Goal: Task Accomplishment & Management: Use online tool/utility

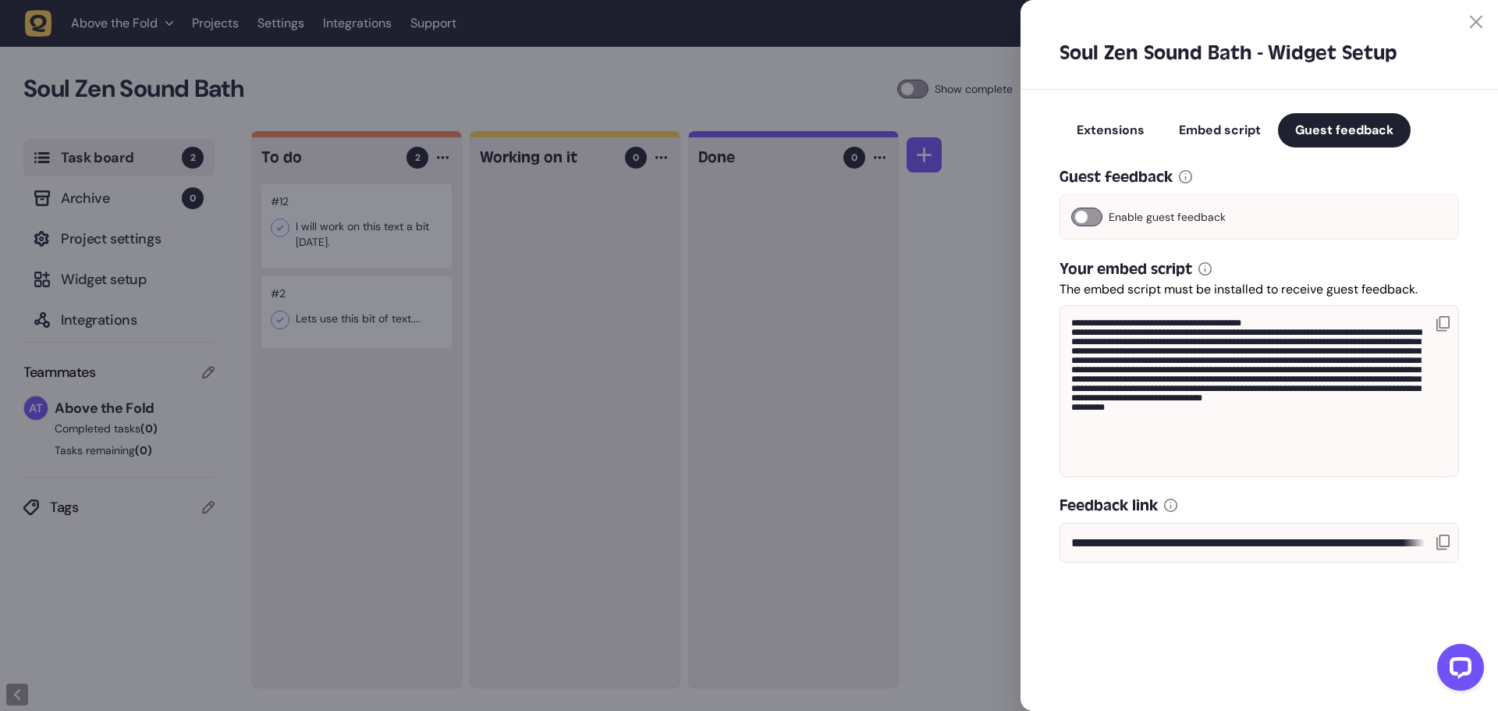
drag, startPoint x: 1477, startPoint y: 23, endPoint x: 1467, endPoint y: 23, distance: 10.1
click at [1477, 22] on icon at bounding box center [1476, 22] width 12 height 12
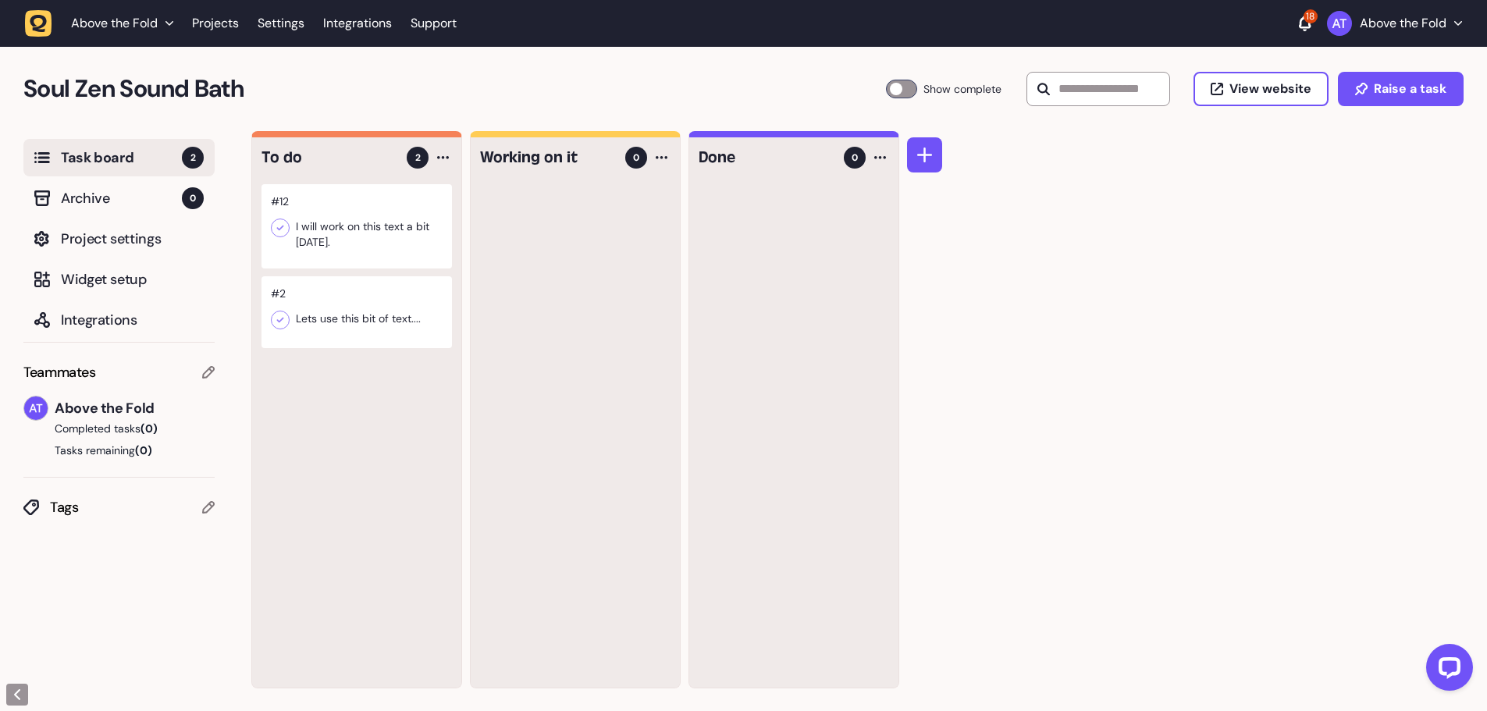
click at [1123, 402] on div "To do 2 #12 I will work on this text a bit [DATE]. #2 Lets use this bit of text…" at bounding box center [868, 421] width 1235 height 581
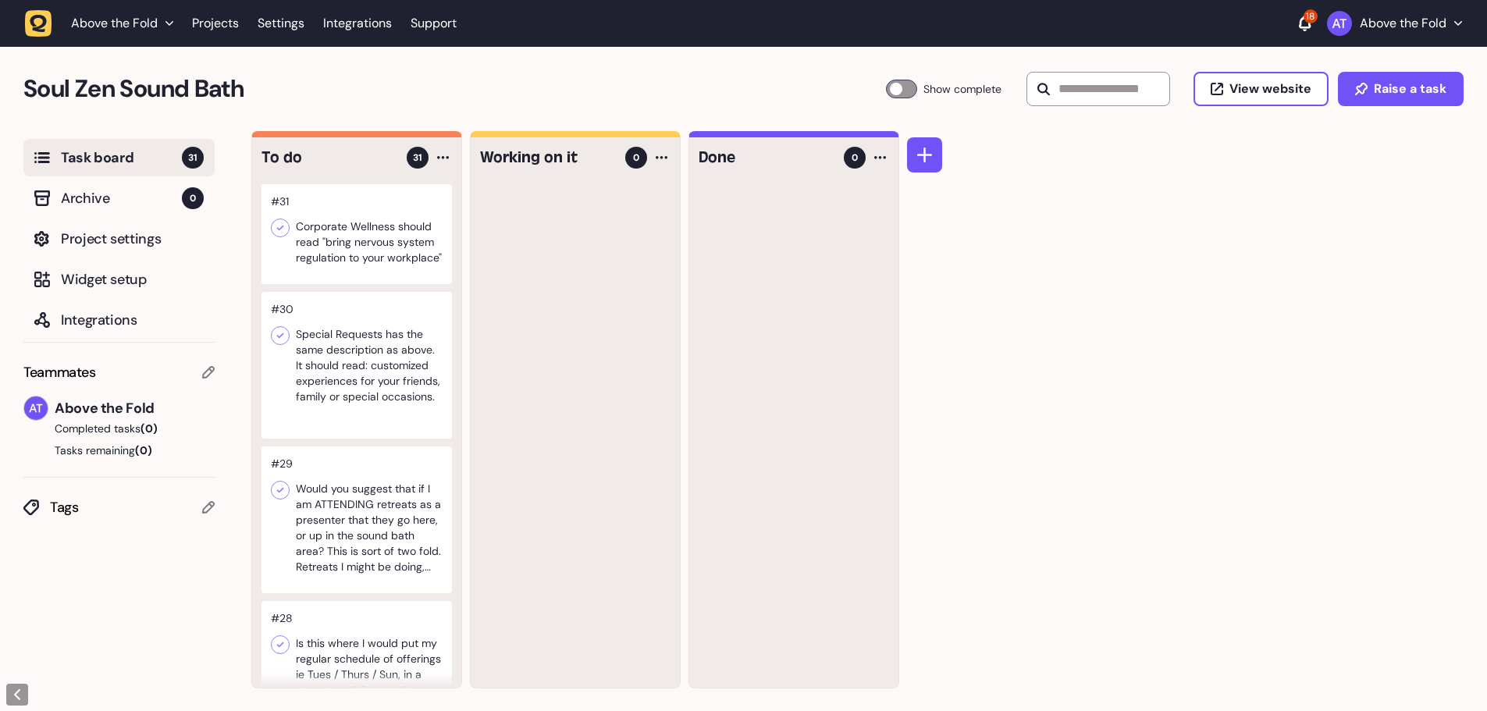
click at [333, 247] on div at bounding box center [356, 234] width 190 height 100
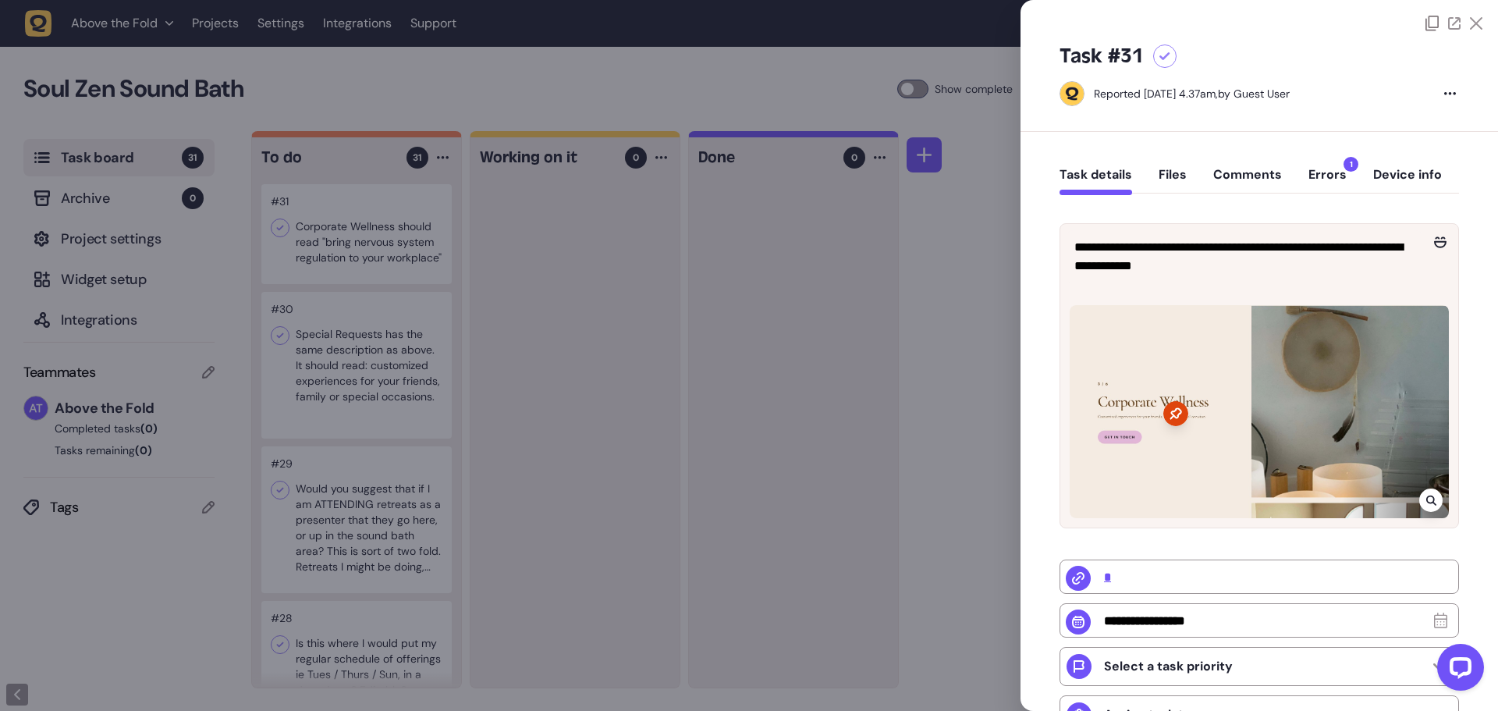
click at [1164, 55] on icon at bounding box center [1165, 56] width 11 height 9
click at [350, 382] on div at bounding box center [749, 355] width 1498 height 711
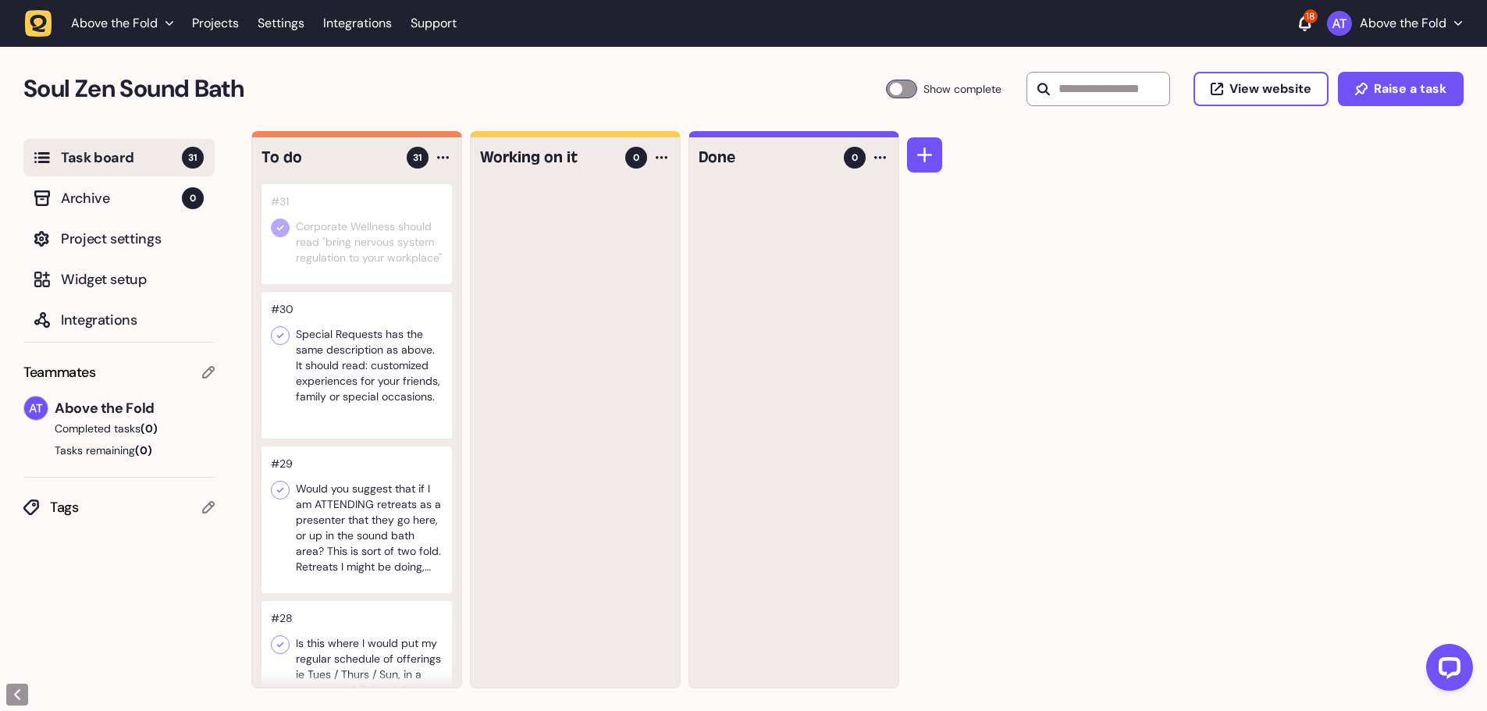
click at [354, 378] on div at bounding box center [356, 365] width 190 height 147
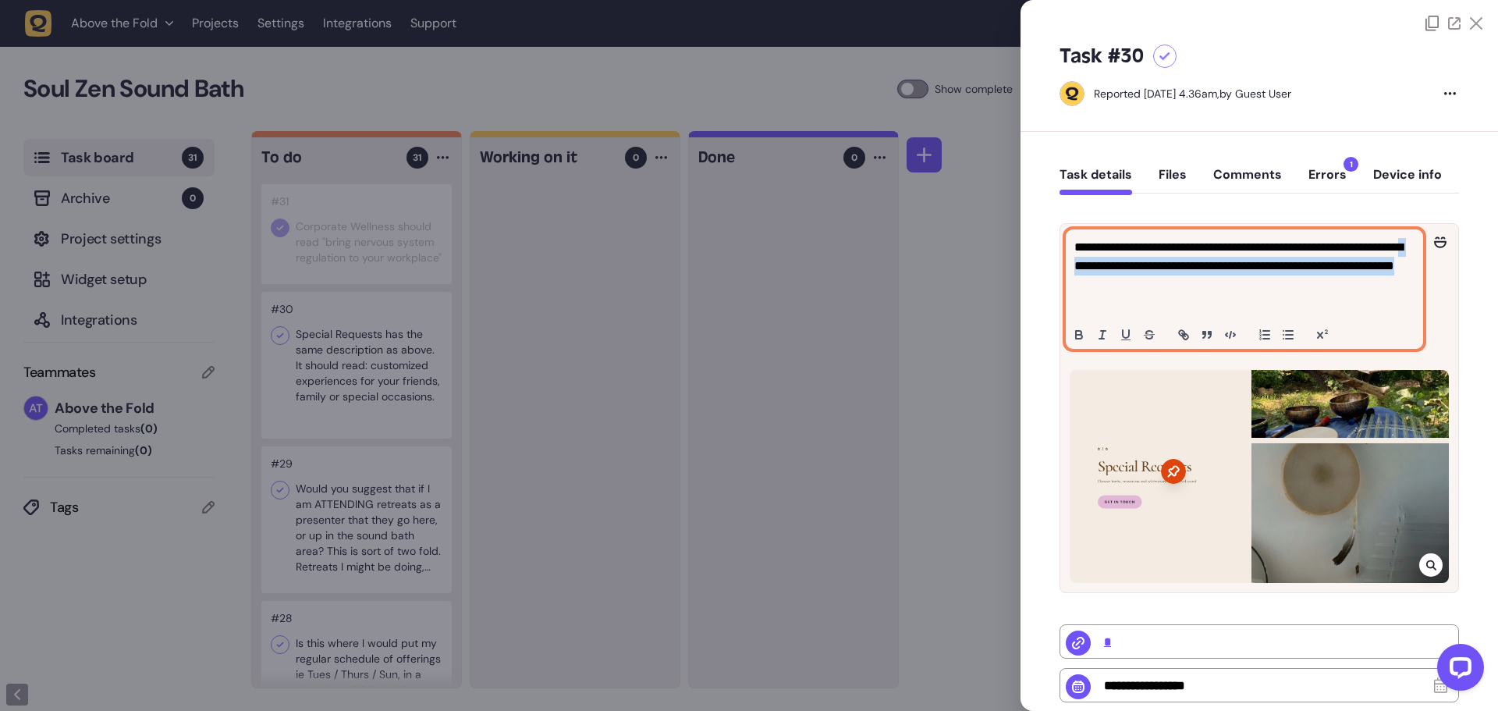
drag, startPoint x: 1148, startPoint y: 266, endPoint x: 1245, endPoint y: 282, distance: 98.0
click at [1245, 282] on p "**********" at bounding box center [1243, 266] width 336 height 56
copy p "**********"
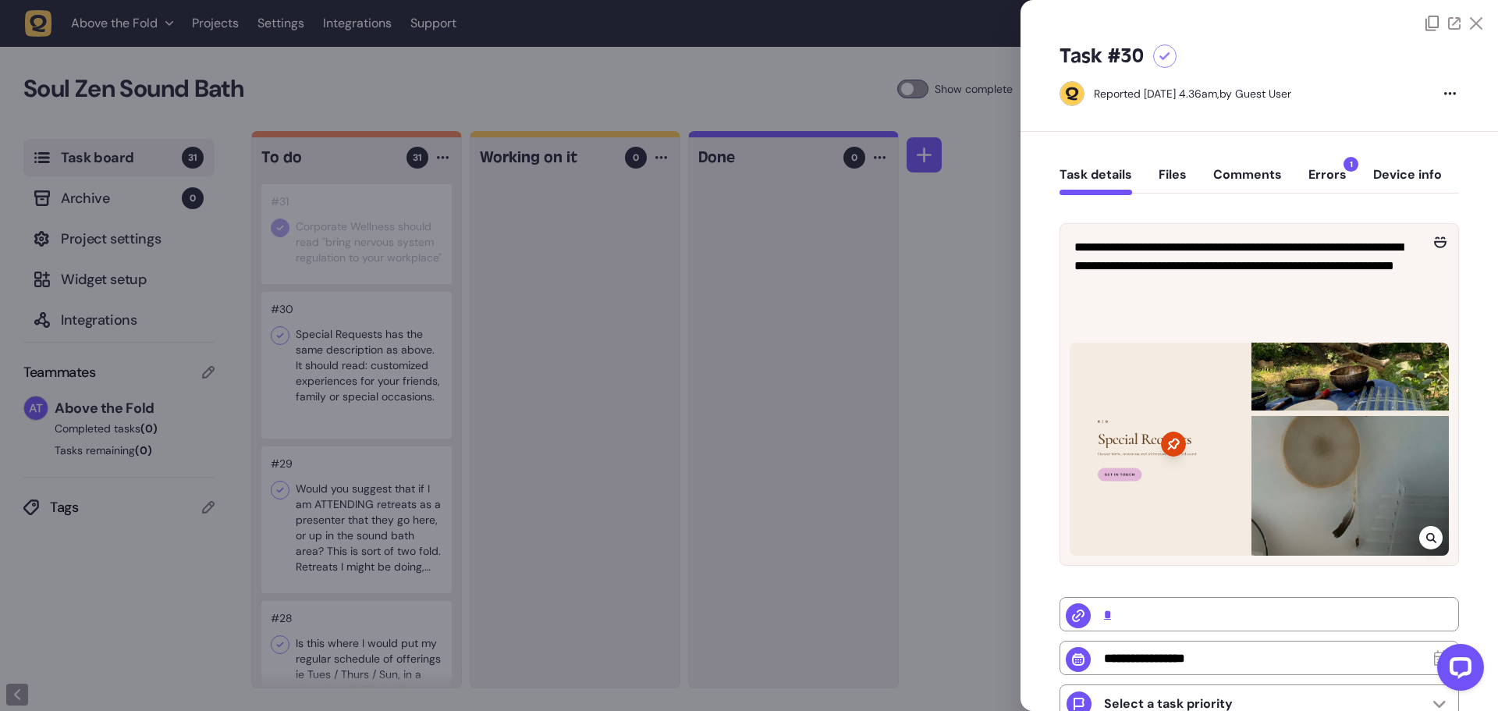
click at [1170, 56] on icon at bounding box center [1165, 56] width 11 height 9
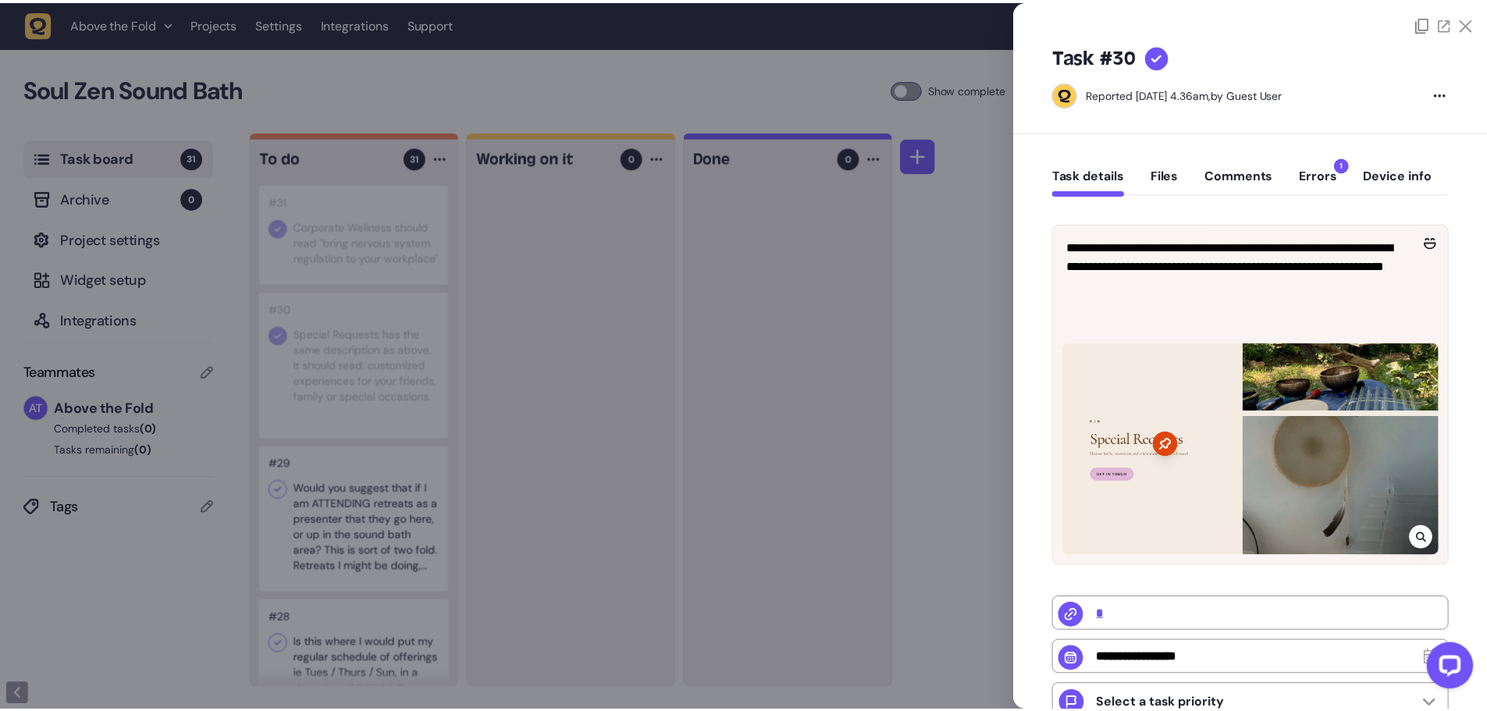
scroll to position [78, 0]
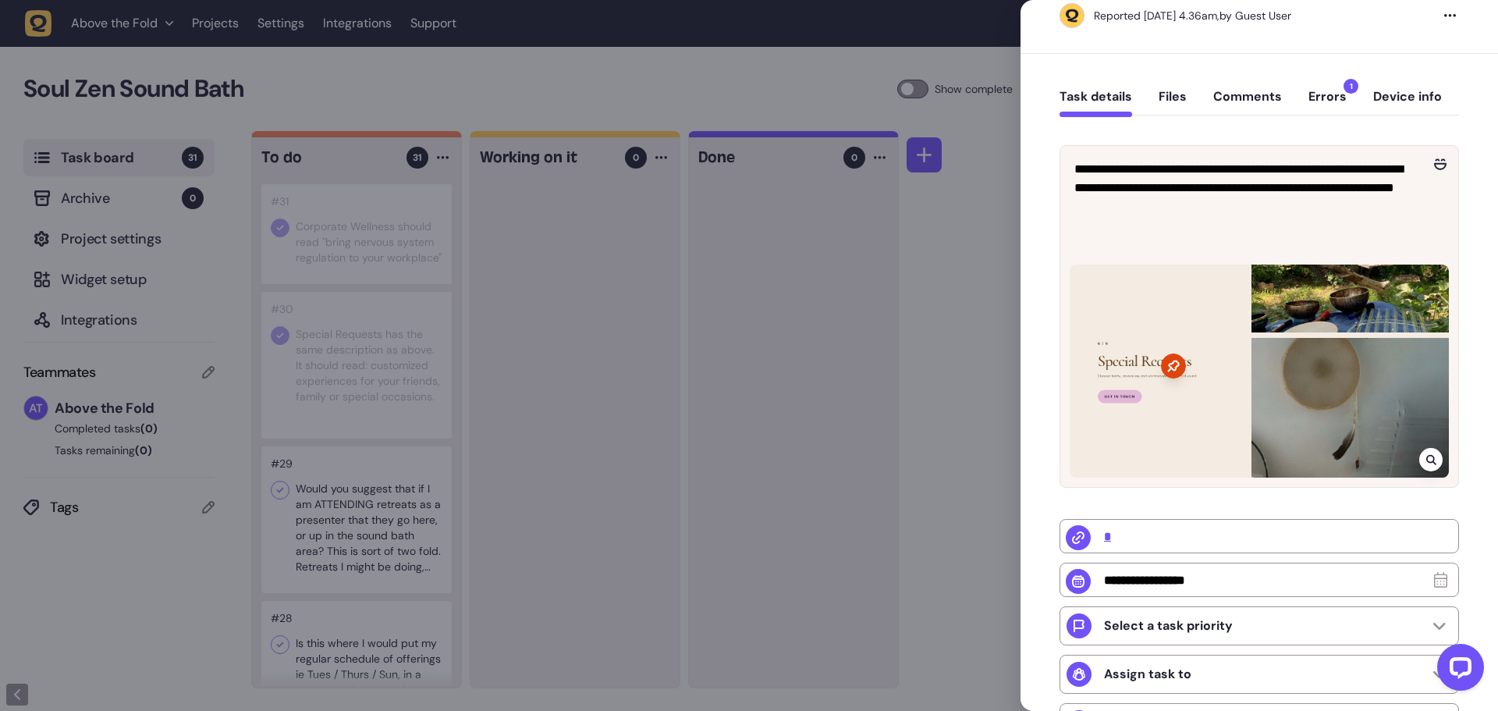
click at [379, 563] on div at bounding box center [749, 355] width 1498 height 711
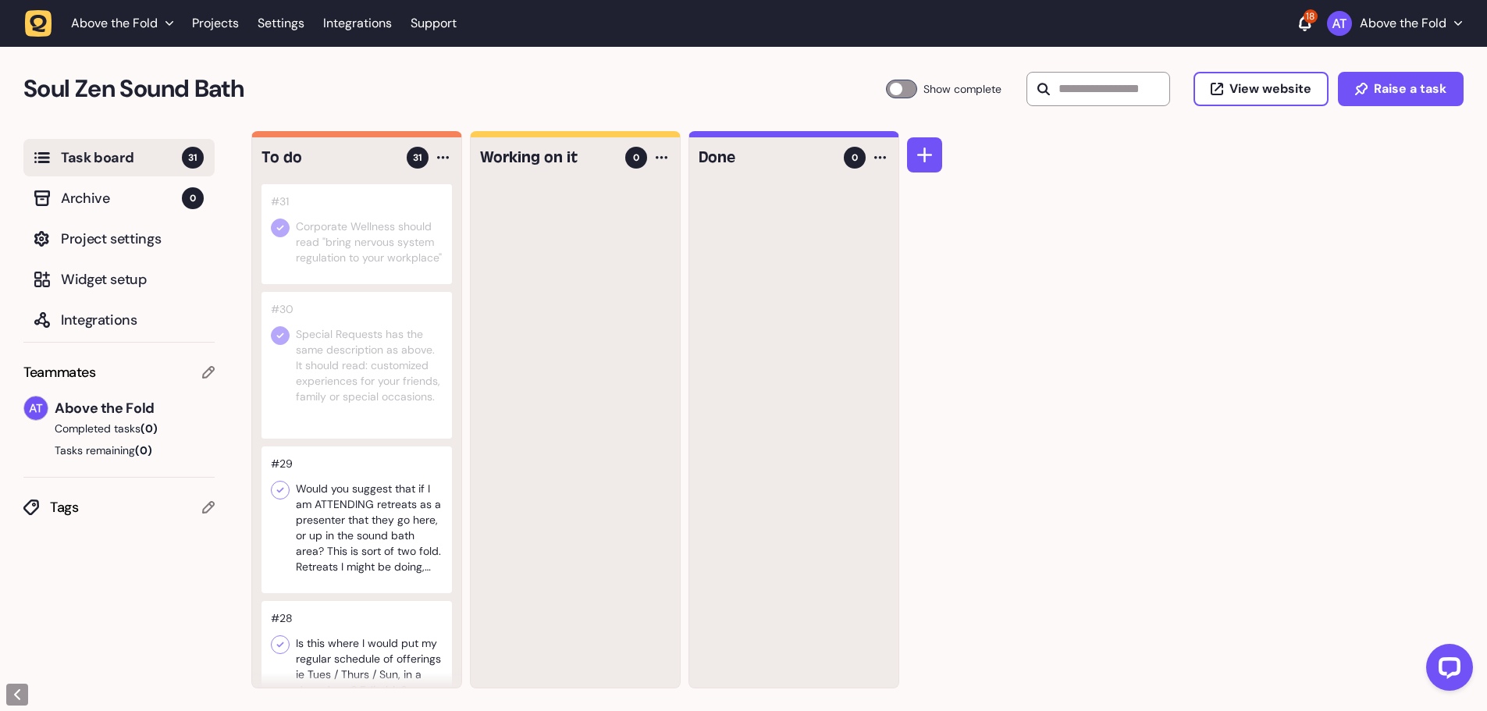
click at [379, 535] on div at bounding box center [356, 519] width 190 height 147
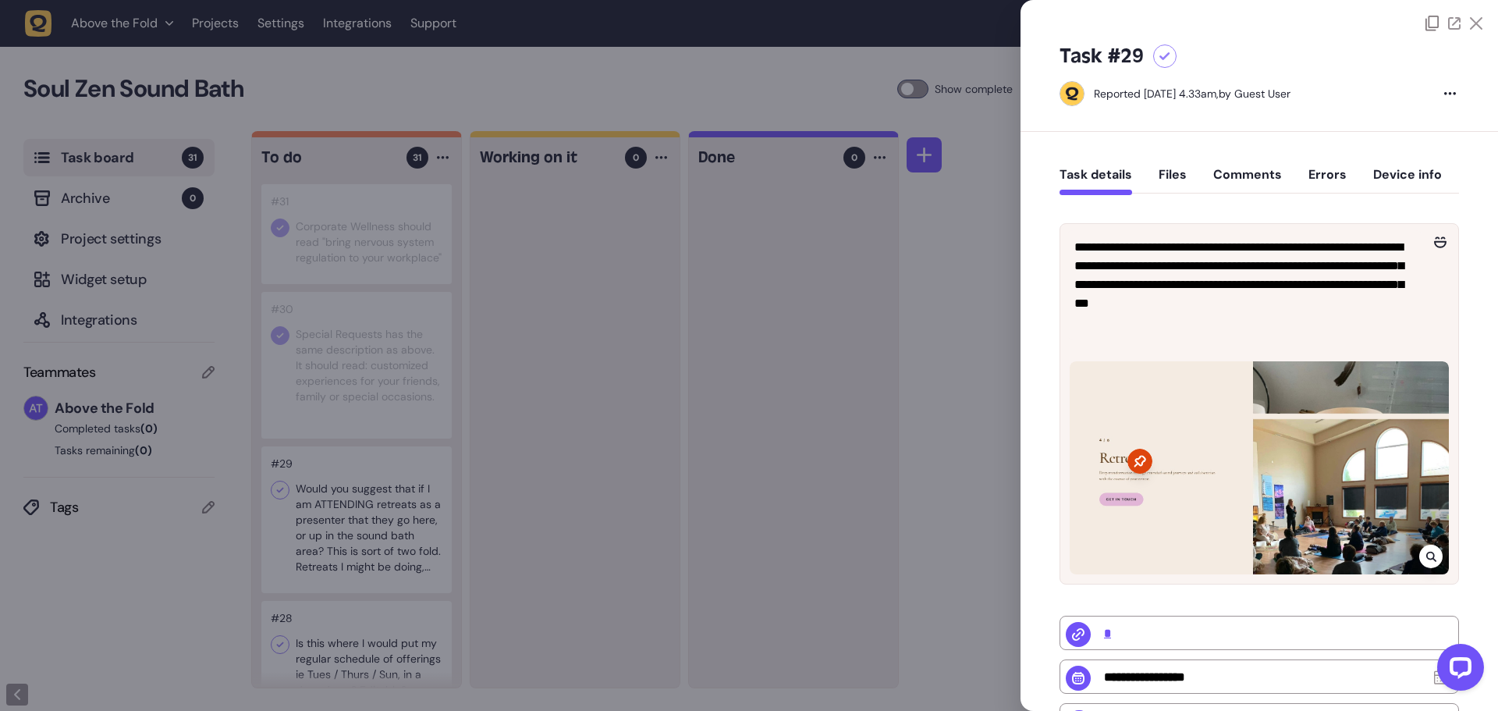
click at [1169, 54] on icon at bounding box center [1165, 56] width 11 height 9
click at [374, 364] on div at bounding box center [749, 355] width 1498 height 711
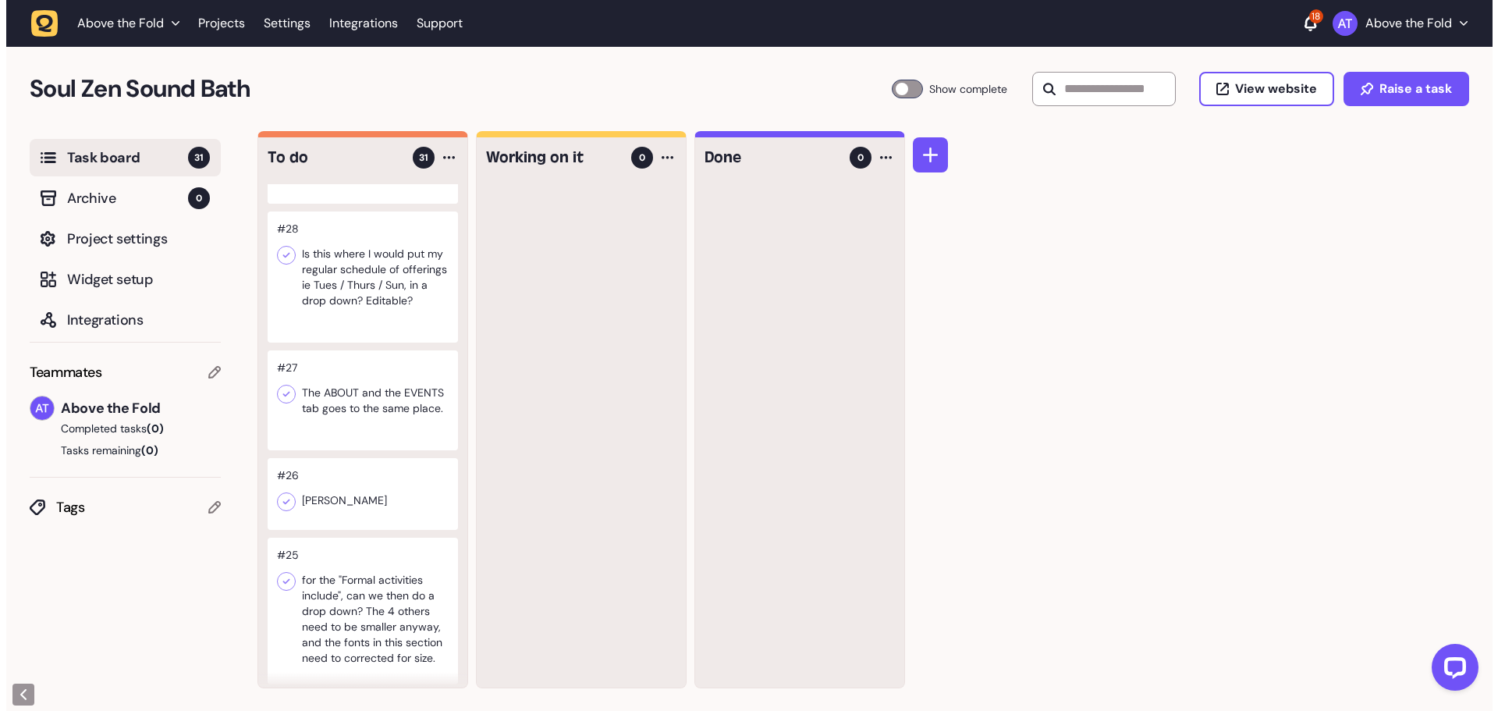
scroll to position [390, 0]
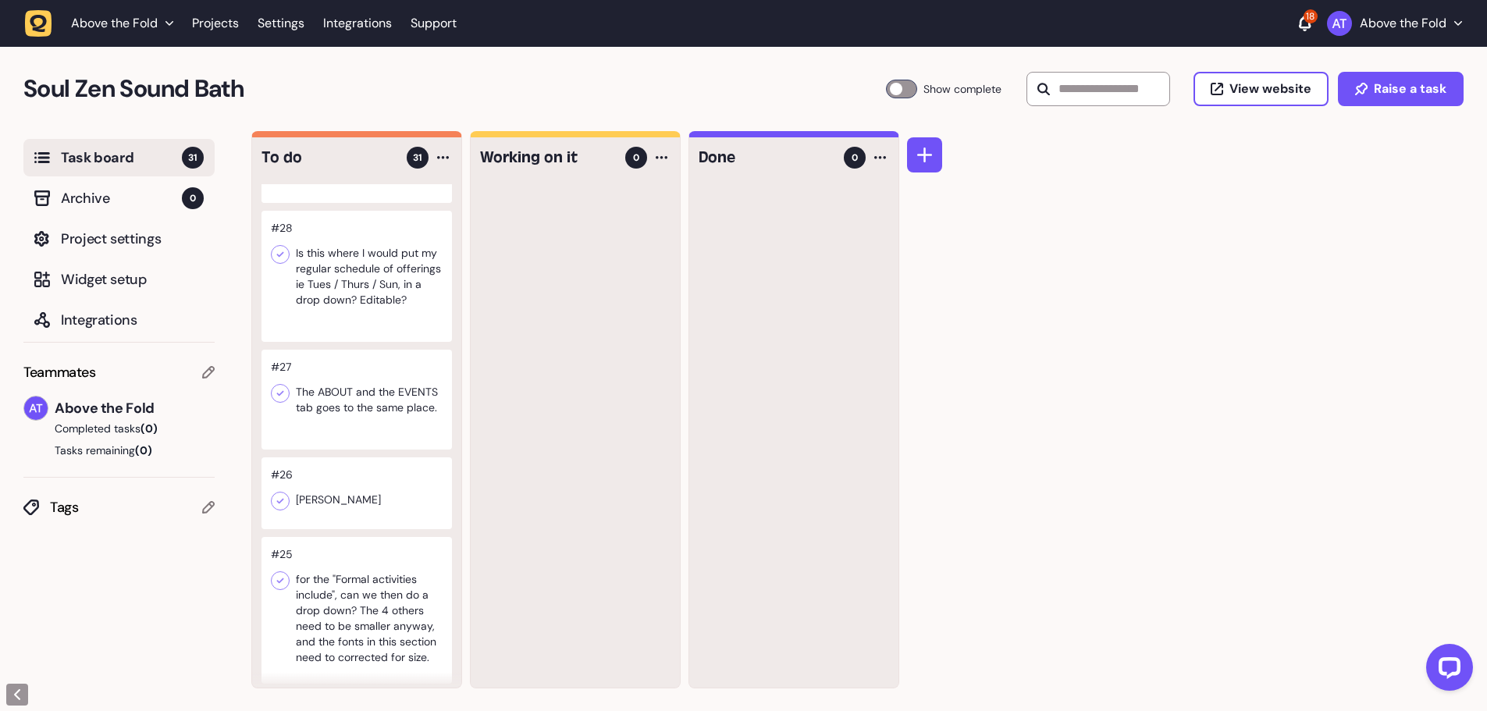
click at [366, 313] on div at bounding box center [356, 276] width 190 height 131
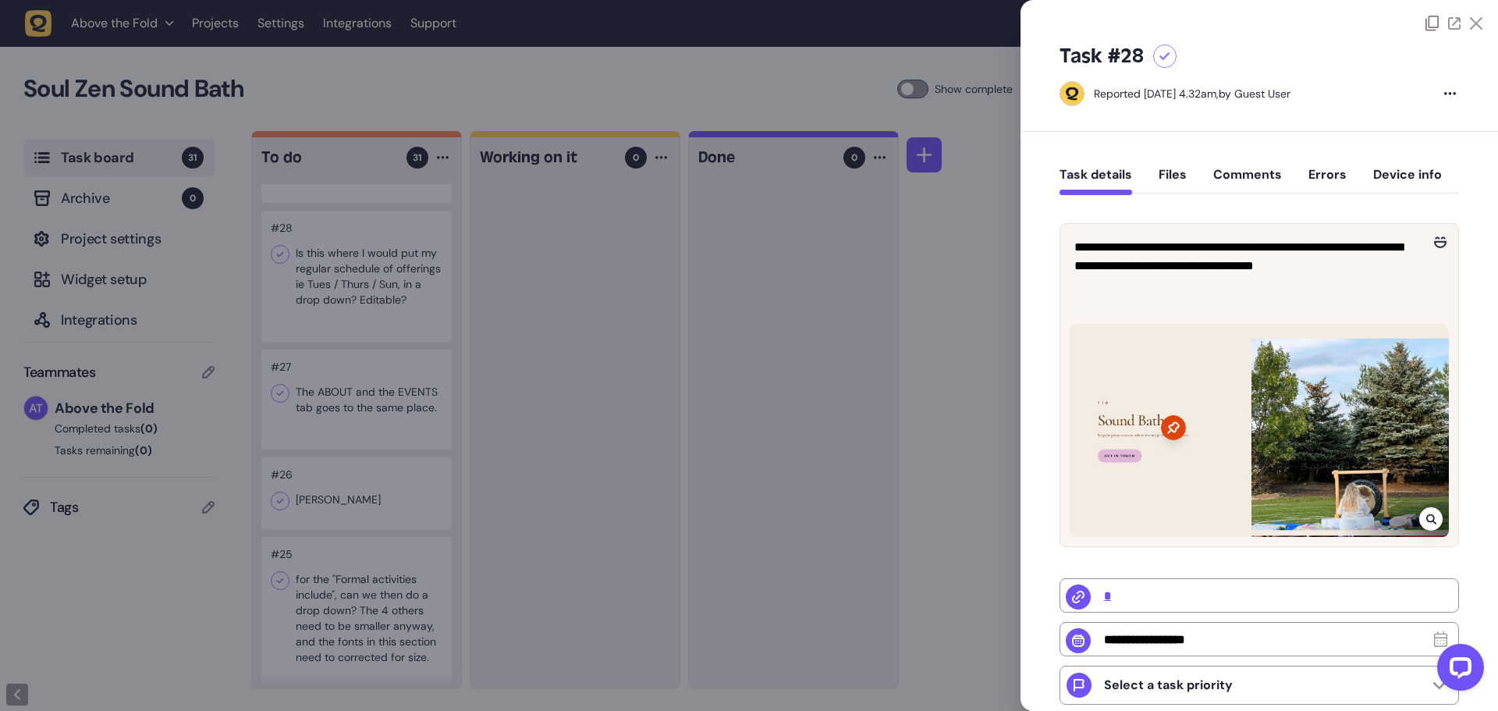
click at [1167, 56] on icon at bounding box center [1165, 56] width 11 height 9
click at [386, 443] on div at bounding box center [749, 355] width 1498 height 711
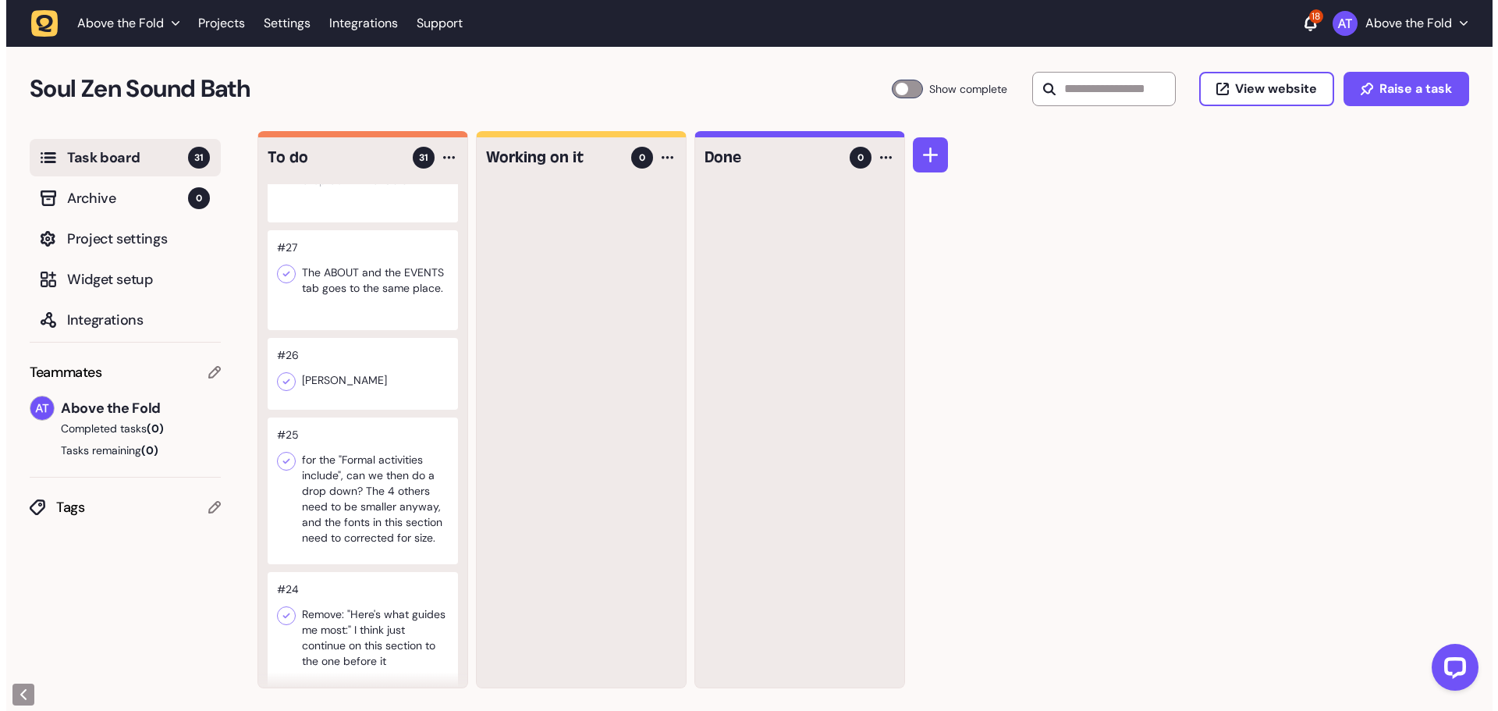
scroll to position [546, 0]
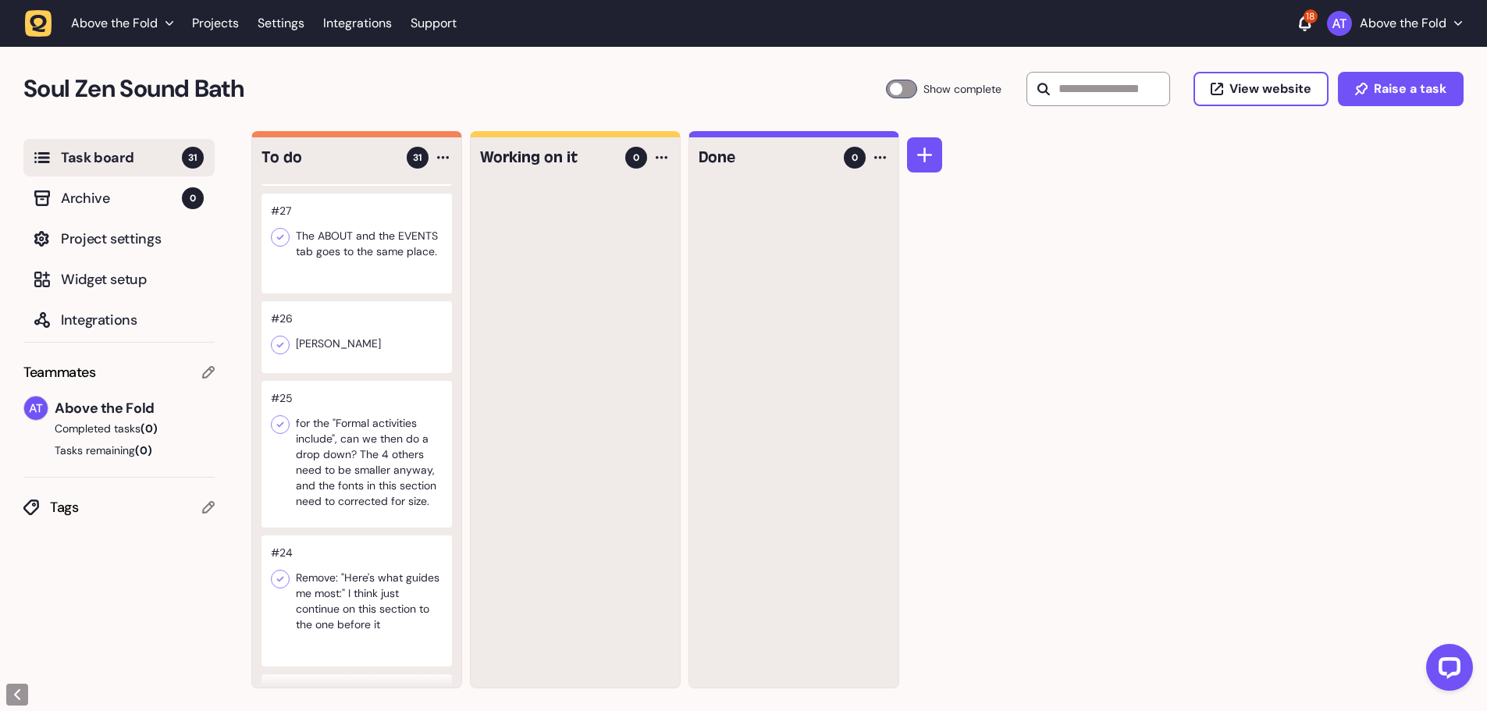
click at [378, 284] on div at bounding box center [356, 244] width 190 height 100
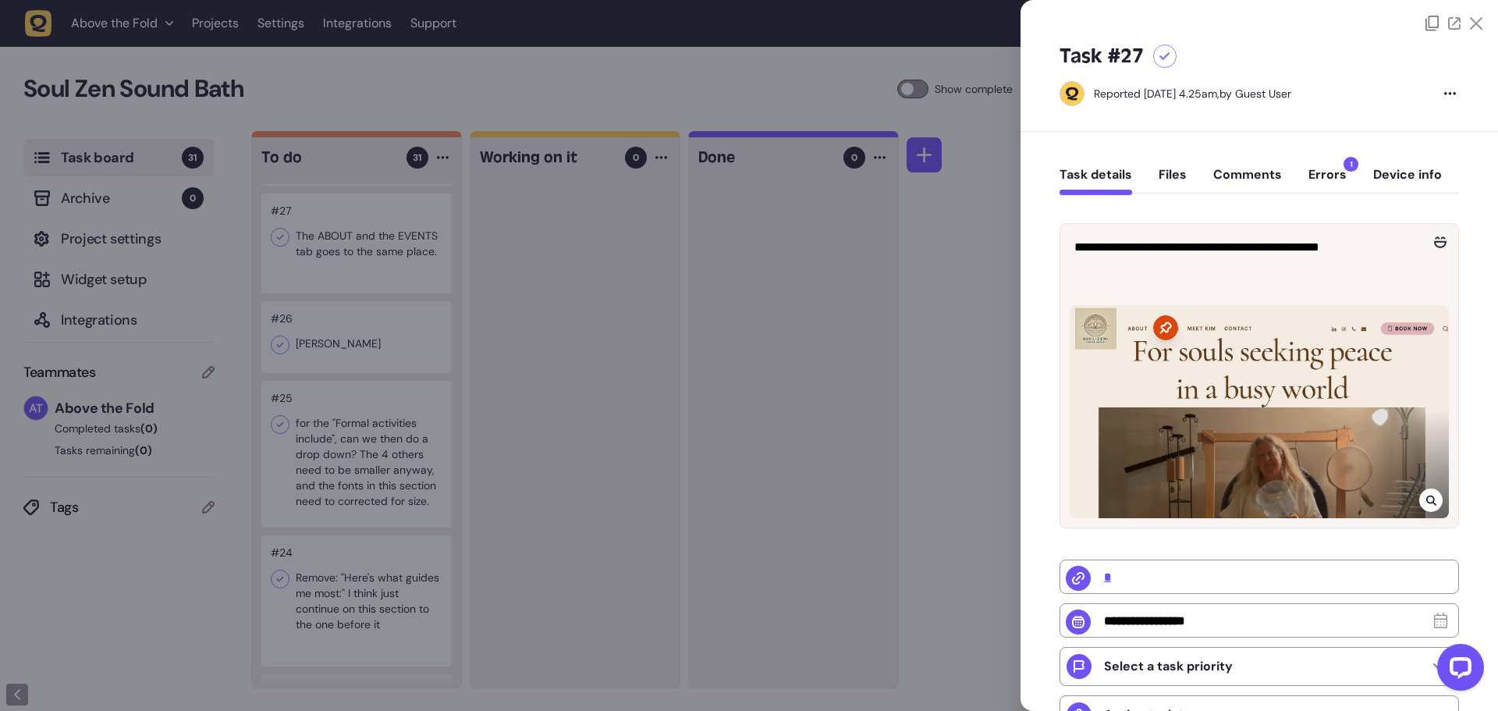
click at [1165, 52] on icon at bounding box center [1165, 56] width 11 height 9
click at [346, 375] on div at bounding box center [749, 355] width 1498 height 711
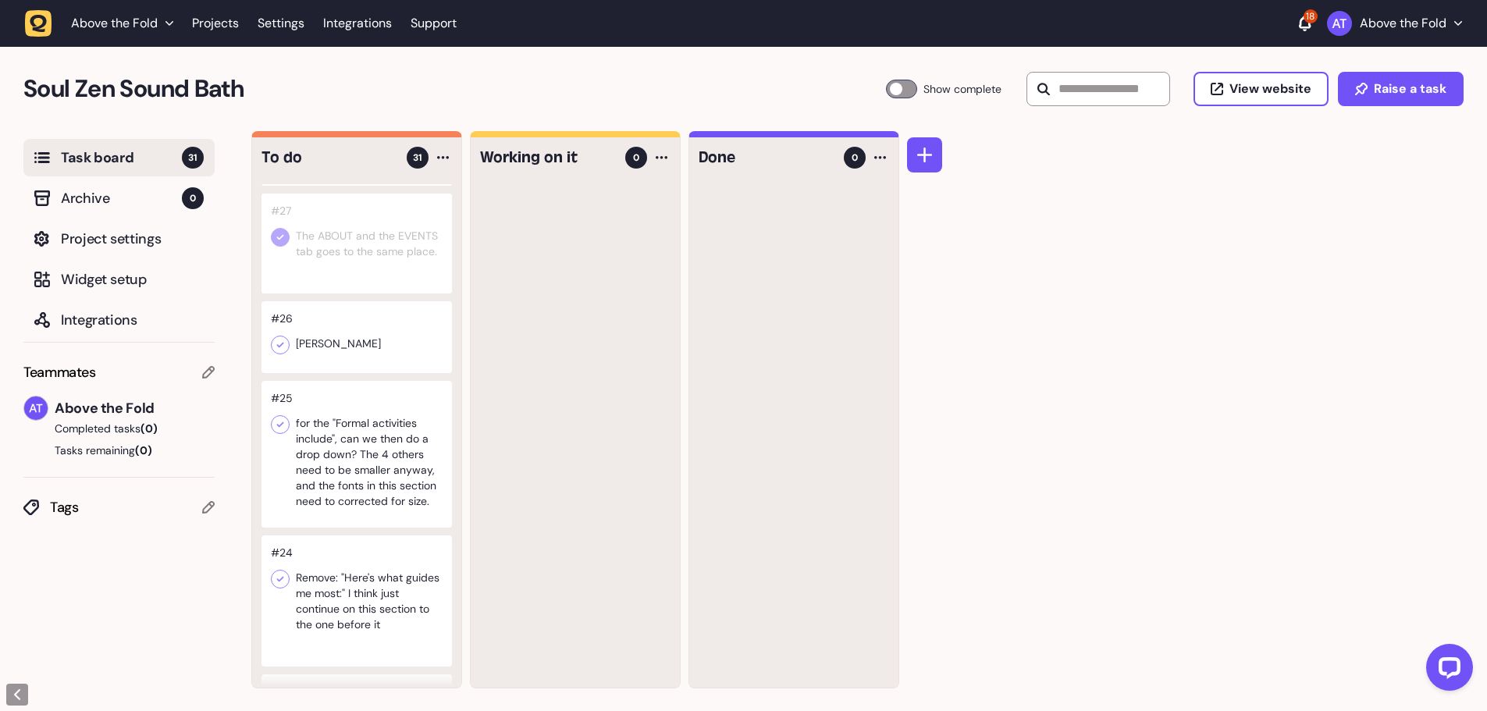
click at [363, 372] on div at bounding box center [356, 337] width 190 height 72
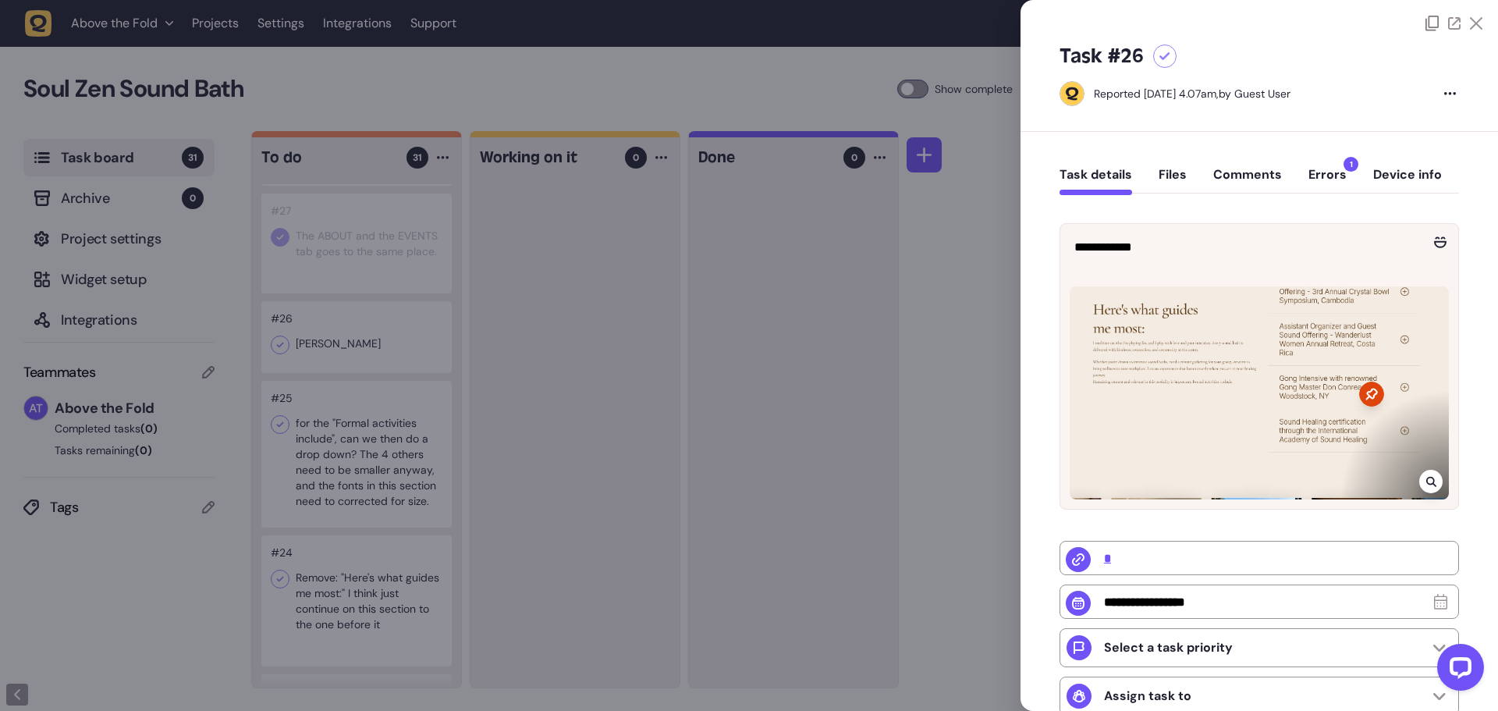
drag, startPoint x: 373, startPoint y: 366, endPoint x: 382, endPoint y: 366, distance: 8.6
click at [373, 366] on div at bounding box center [749, 355] width 1498 height 711
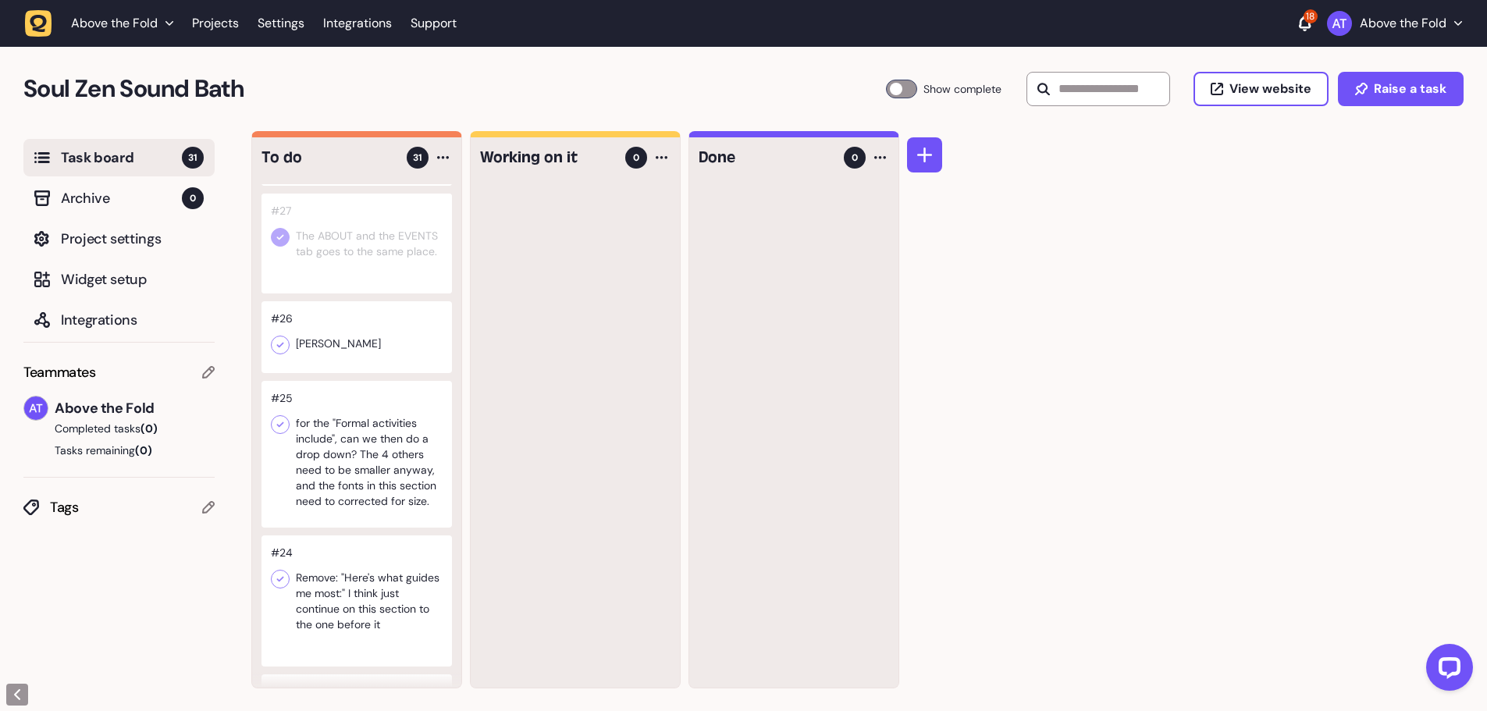
click at [383, 373] on div at bounding box center [356, 337] width 190 height 72
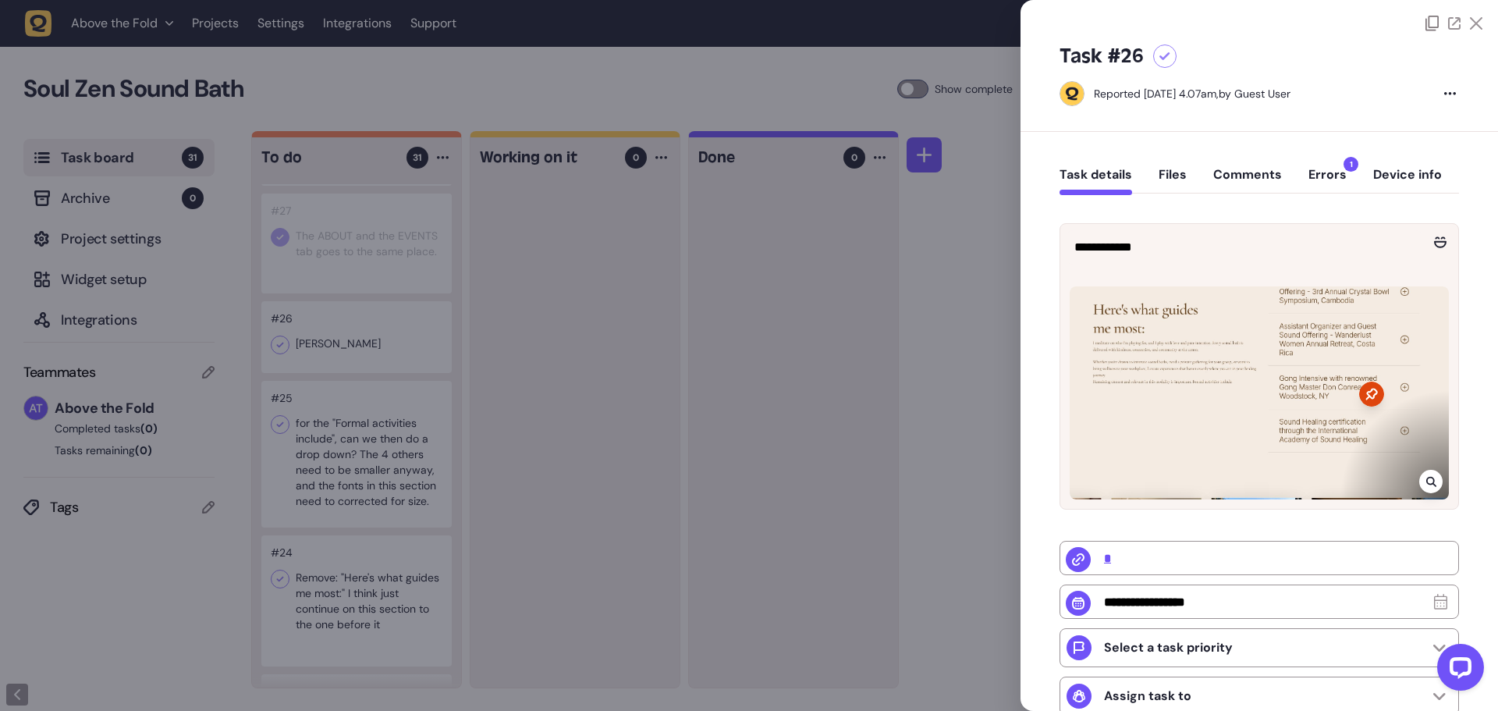
click at [1168, 55] on icon at bounding box center [1165, 56] width 11 height 9
click at [344, 496] on div at bounding box center [749, 355] width 1498 height 711
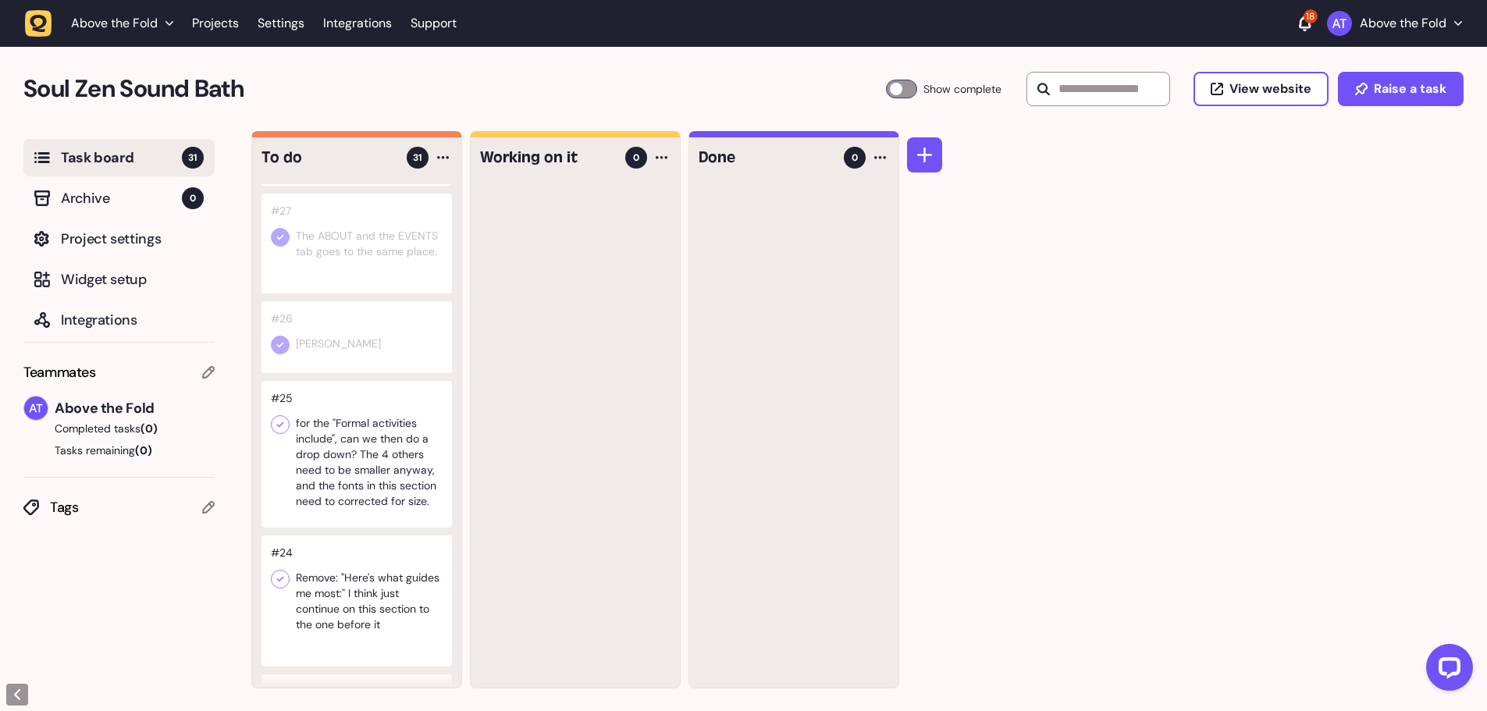
click at [363, 480] on div at bounding box center [356, 454] width 190 height 147
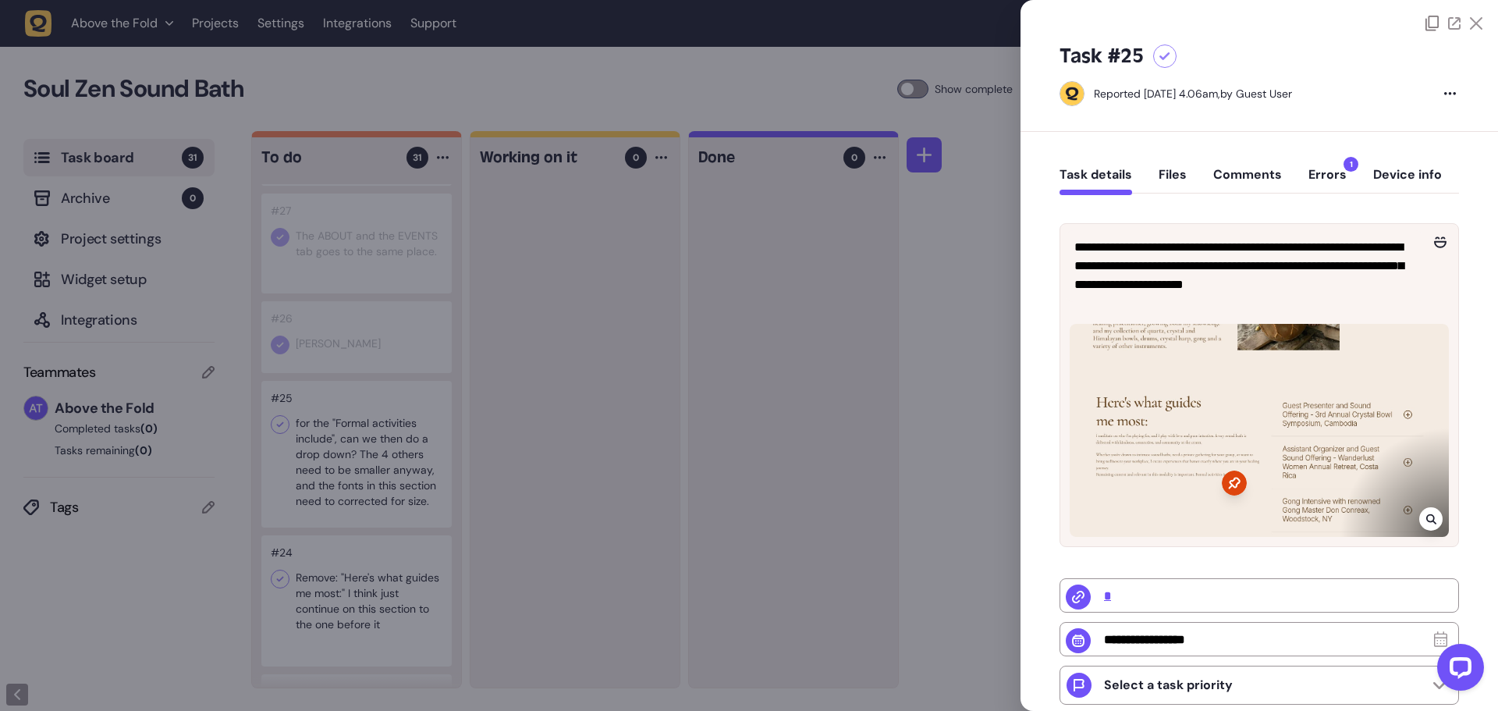
click at [377, 507] on div at bounding box center [749, 355] width 1498 height 711
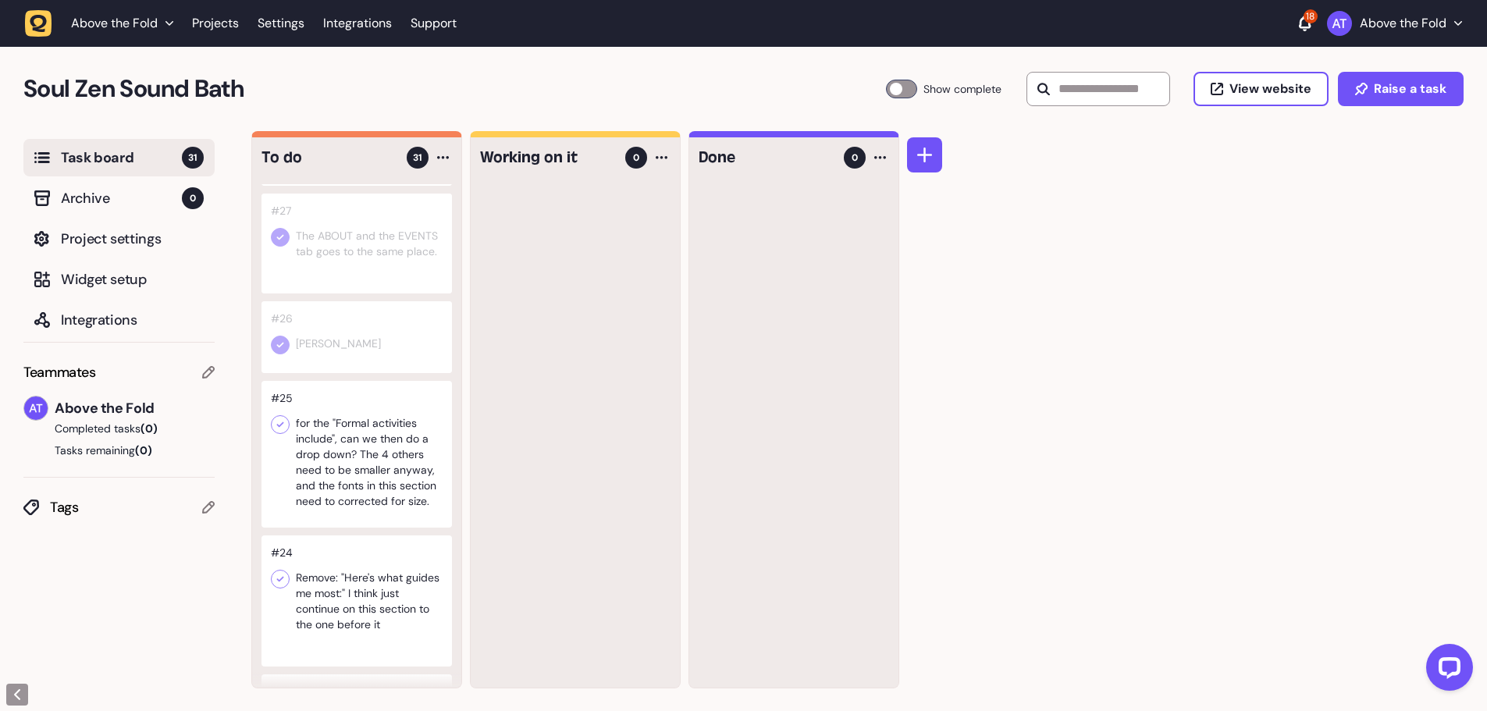
click at [379, 501] on div at bounding box center [356, 454] width 190 height 147
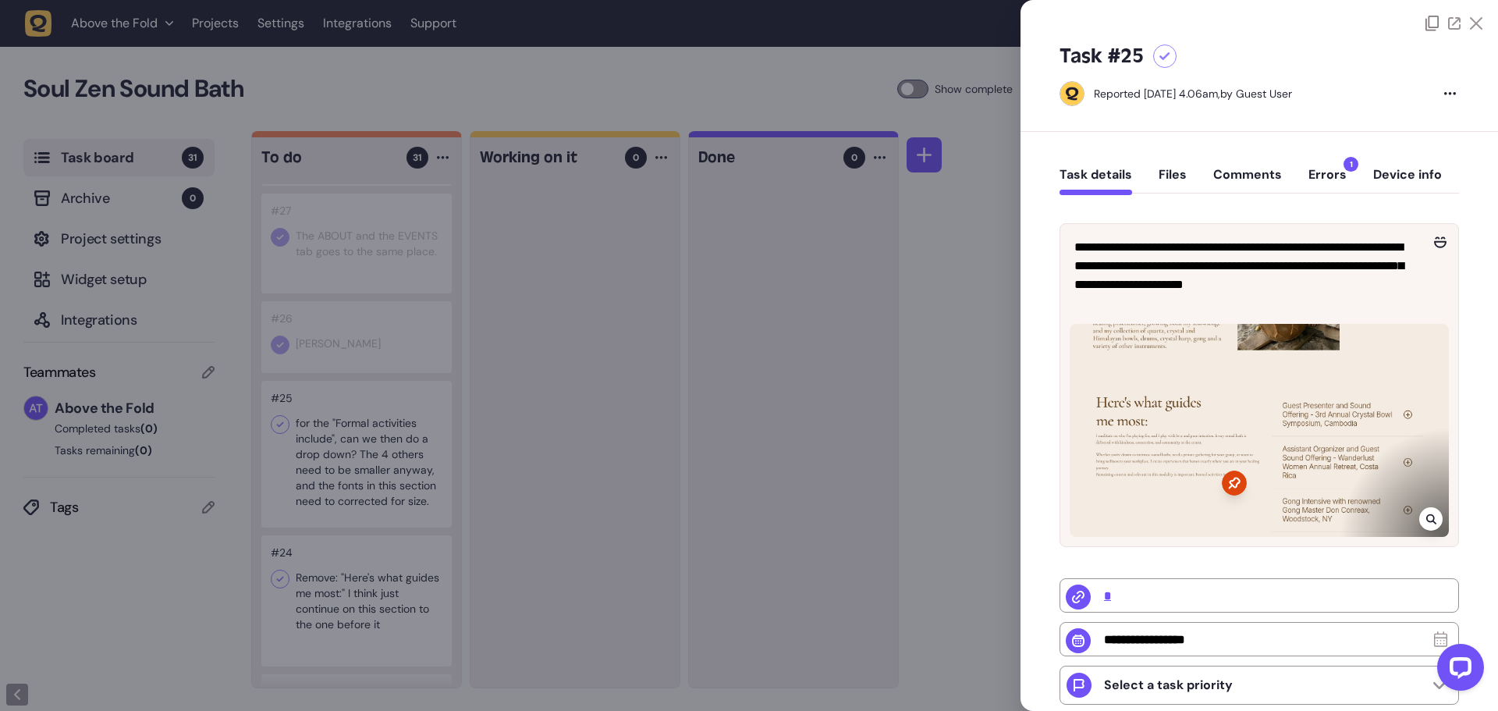
click at [1163, 54] on icon at bounding box center [1165, 56] width 11 height 9
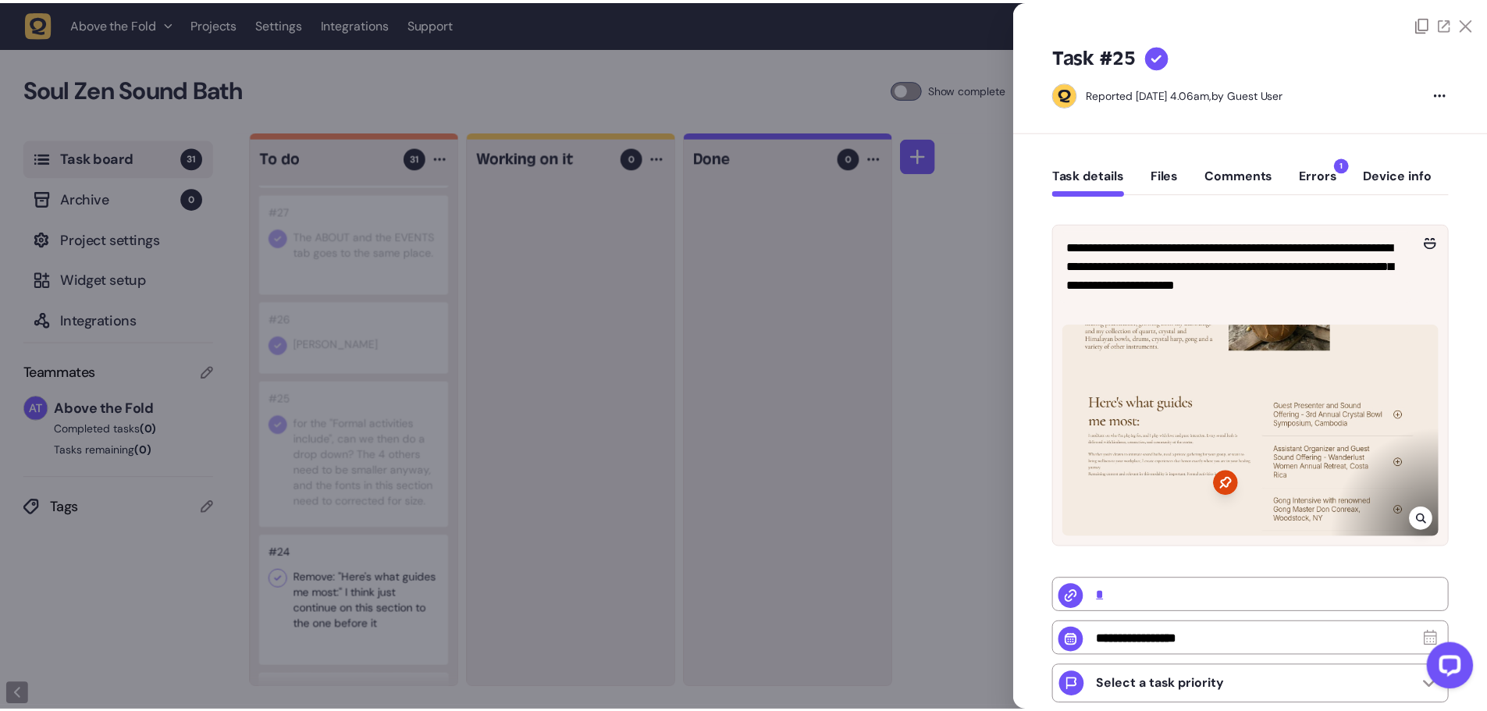
scroll to position [78, 0]
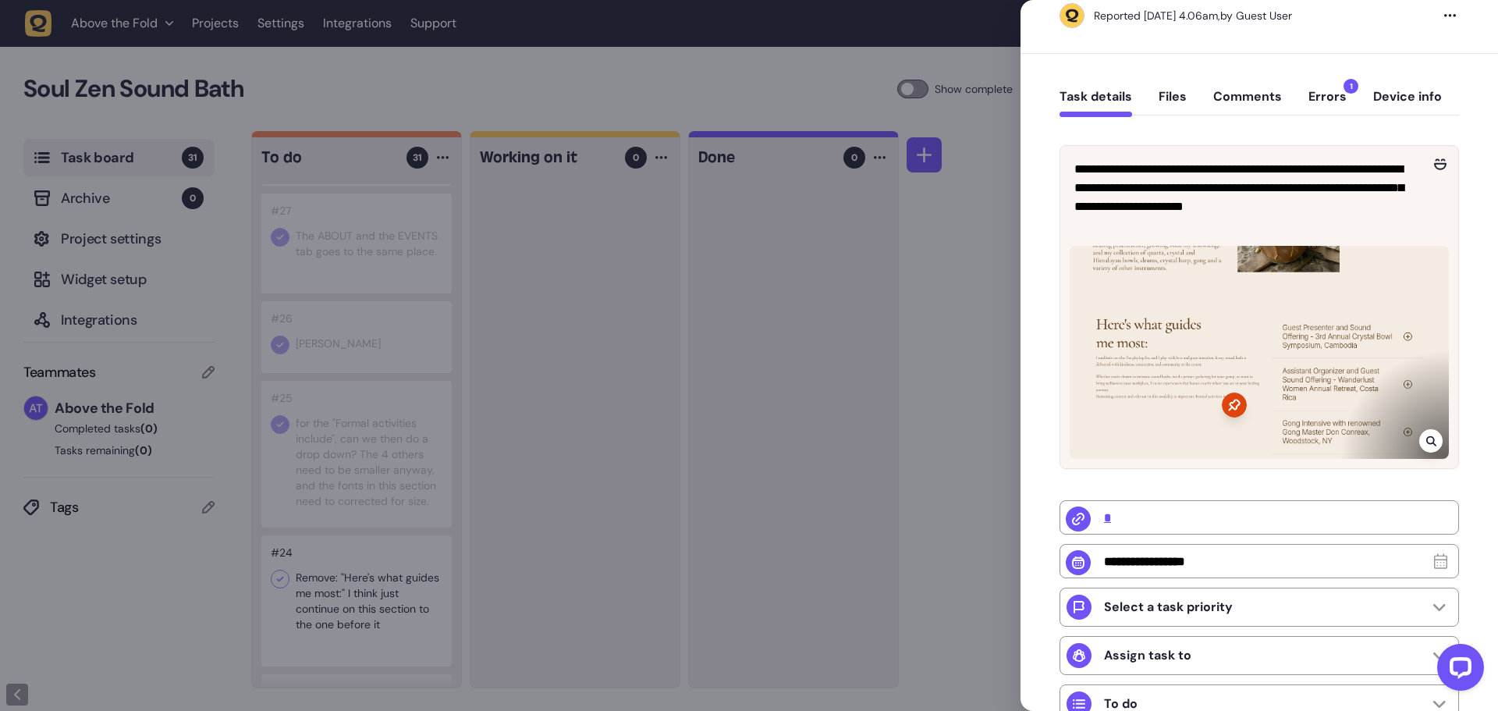
click at [360, 661] on div at bounding box center [749, 355] width 1498 height 711
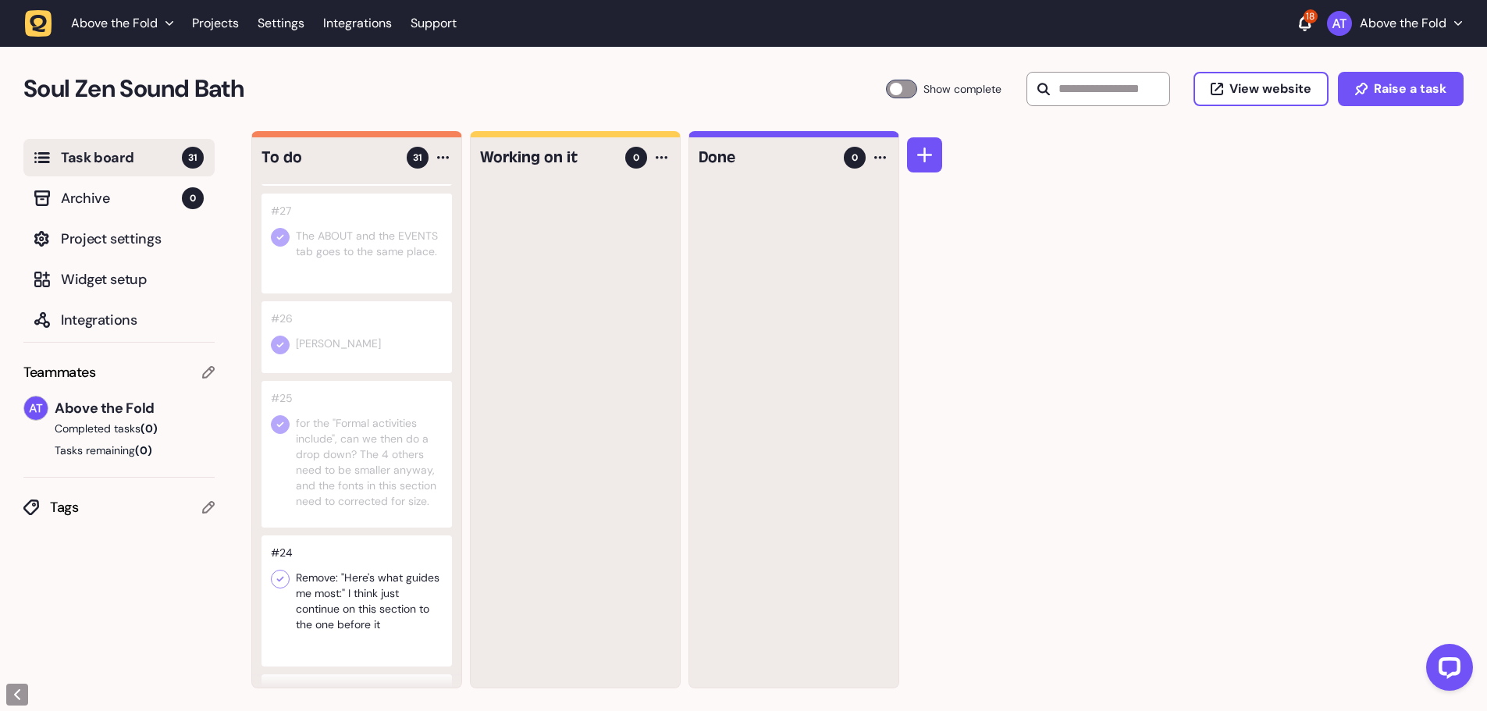
click at [379, 622] on div at bounding box center [356, 600] width 190 height 131
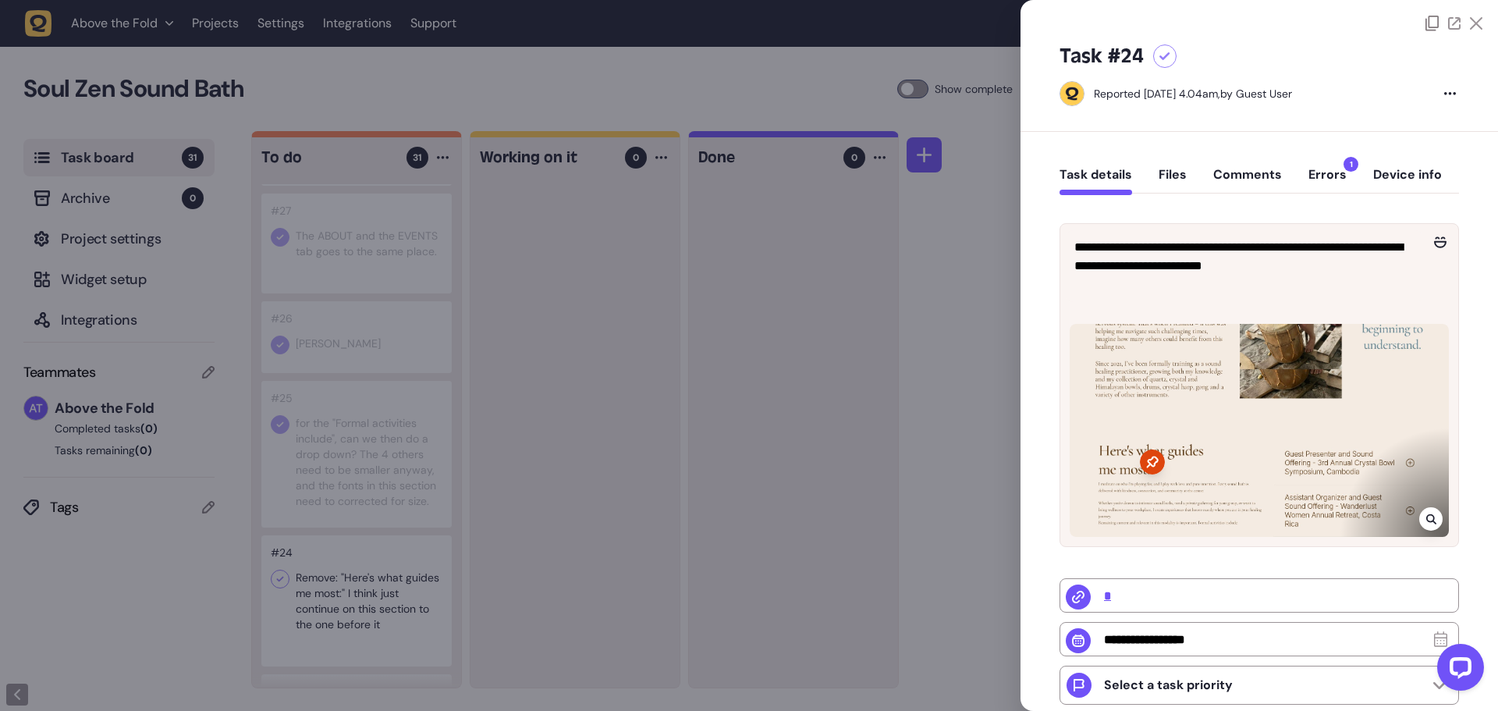
click at [1164, 55] on icon at bounding box center [1165, 56] width 11 height 9
